Goal: Task Accomplishment & Management: Complete application form

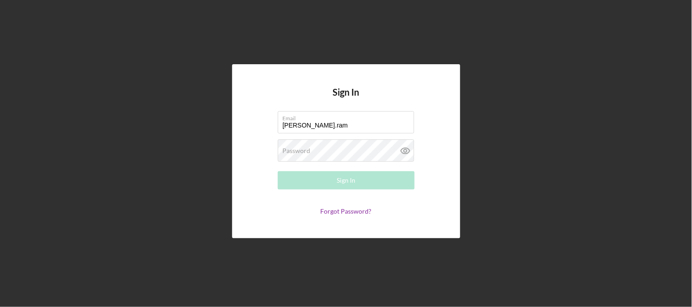
type input "[PERSON_NAME][EMAIL_ADDRESS][PERSON_NAME][DOMAIN_NAME]"
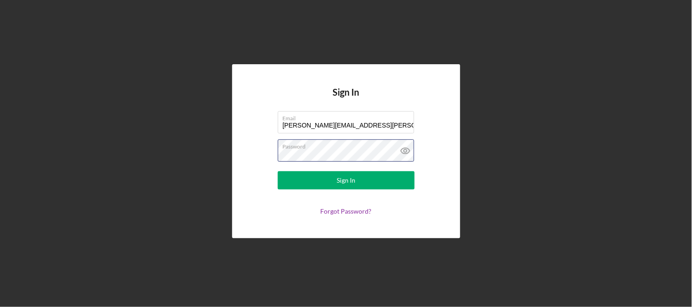
click at [278, 171] on button "Sign In" at bounding box center [346, 180] width 137 height 18
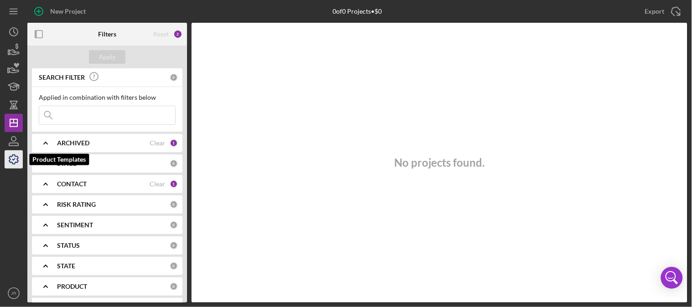
click at [22, 161] on icon "button" at bounding box center [13, 159] width 23 height 23
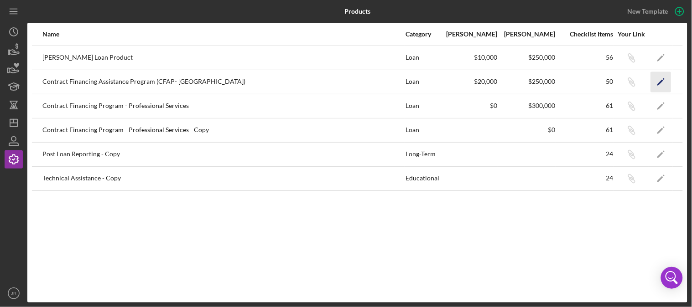
click at [659, 83] on polygon "button" at bounding box center [660, 82] width 6 height 6
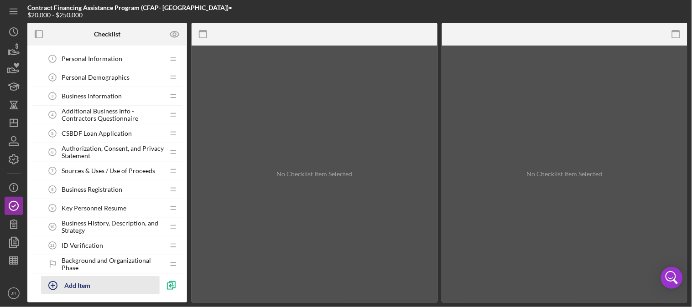
scroll to position [51, 0]
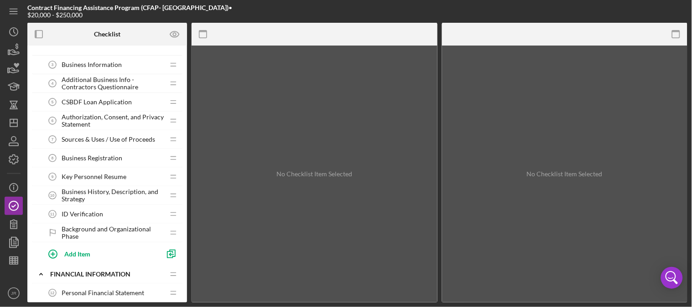
click at [105, 124] on span "Authorization, Consent, and Privacy Statement" at bounding box center [113, 121] width 103 height 15
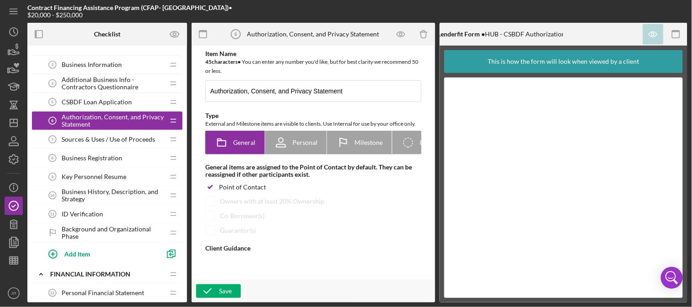
type textarea "<div>Please fill out the form.</div>"
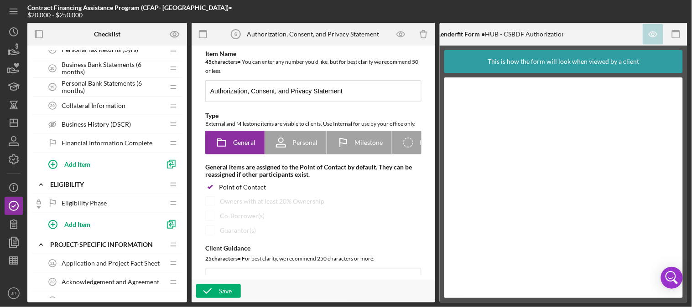
scroll to position [557, 0]
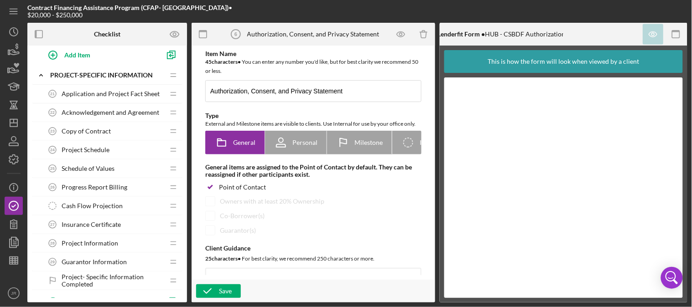
click at [81, 115] on span "Acknowledgement and Agreement" at bounding box center [111, 112] width 98 height 7
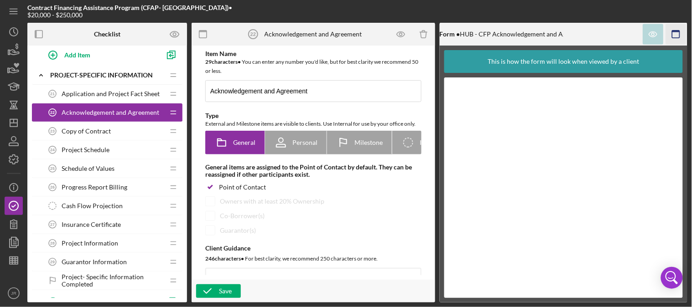
click at [676, 32] on icon "button" at bounding box center [676, 34] width 21 height 21
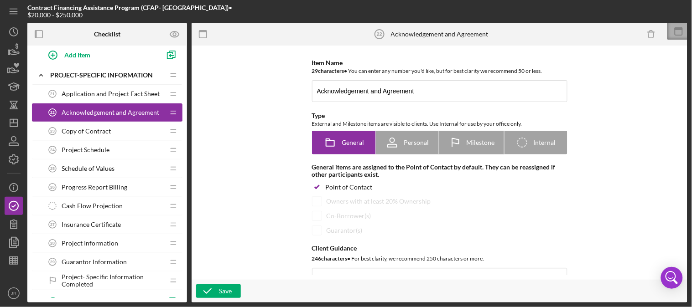
click at [680, 34] on icon at bounding box center [678, 31] width 23 height 23
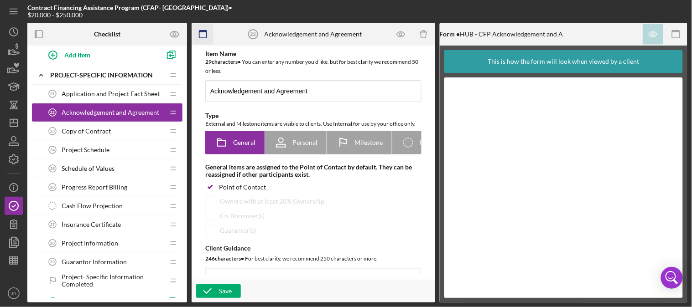
click at [199, 34] on icon "button" at bounding box center [203, 34] width 21 height 21
